Goal: Task Accomplishment & Management: Manage account settings

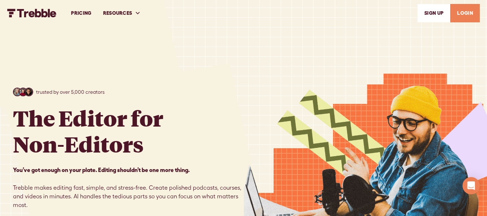
click at [83, 13] on link "PRICING" at bounding box center [81, 13] width 32 height 25
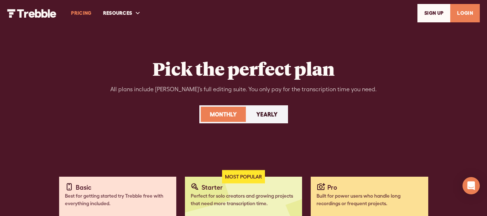
click at [425, 15] on link "SIGn UP" at bounding box center [433, 13] width 33 height 18
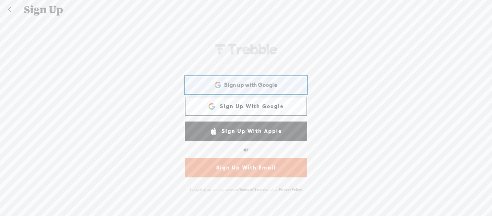
click at [254, 87] on span "Sign up with Google" at bounding box center [250, 85] width 53 height 8
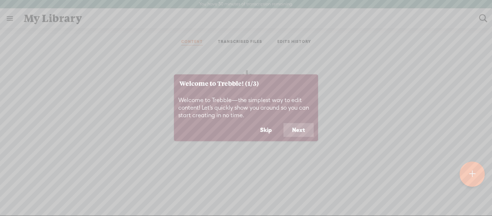
click at [304, 129] on button "Next" at bounding box center [299, 130] width 30 height 14
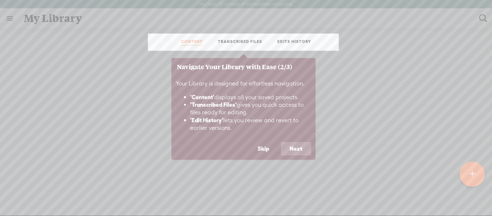
click at [296, 158] on footer "Skip Next" at bounding box center [243, 151] width 144 height 18
click at [296, 149] on button "Next" at bounding box center [296, 149] width 30 height 14
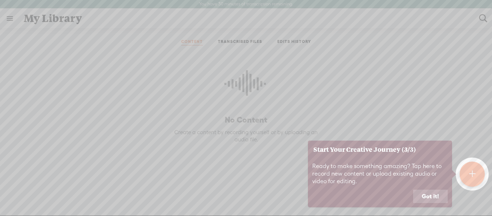
click at [433, 196] on button "Got it!" at bounding box center [430, 197] width 35 height 14
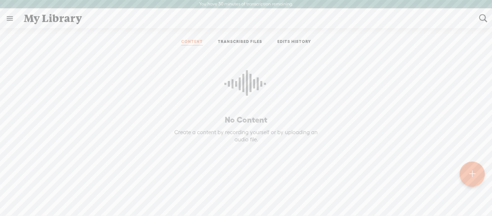
click at [6, 17] on link at bounding box center [9, 18] width 19 height 19
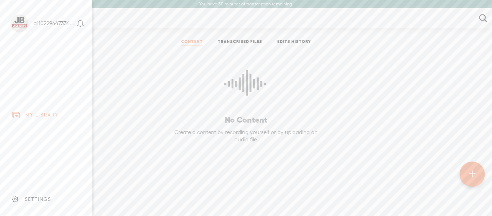
click at [34, 190] on div "SETTINGS" at bounding box center [47, 199] width 84 height 22
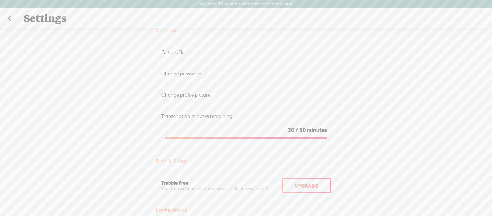
scroll to position [27, 0]
